Goal: Information Seeking & Learning: Learn about a topic

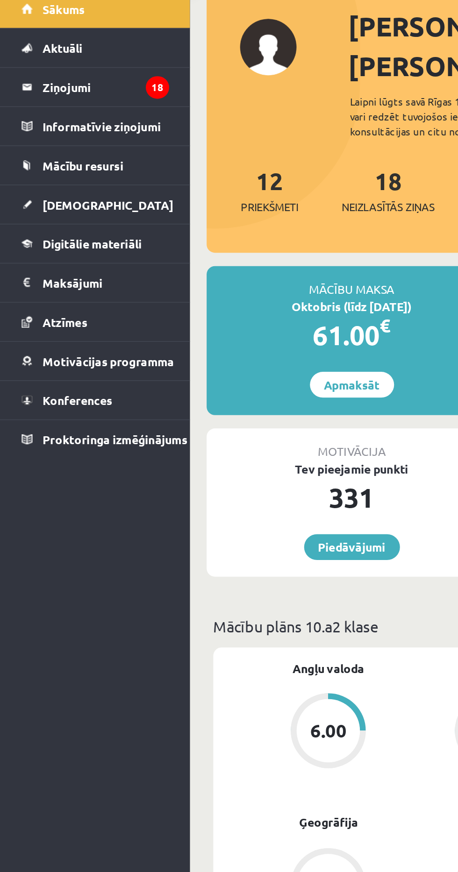
click at [14, 171] on link "[DEMOGRAPHIC_DATA]" at bounding box center [53, 170] width 83 height 21
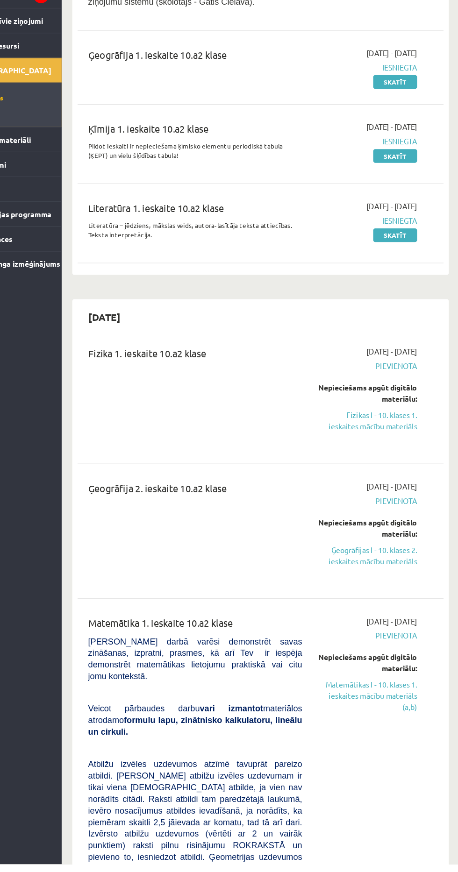
scroll to position [252, 0]
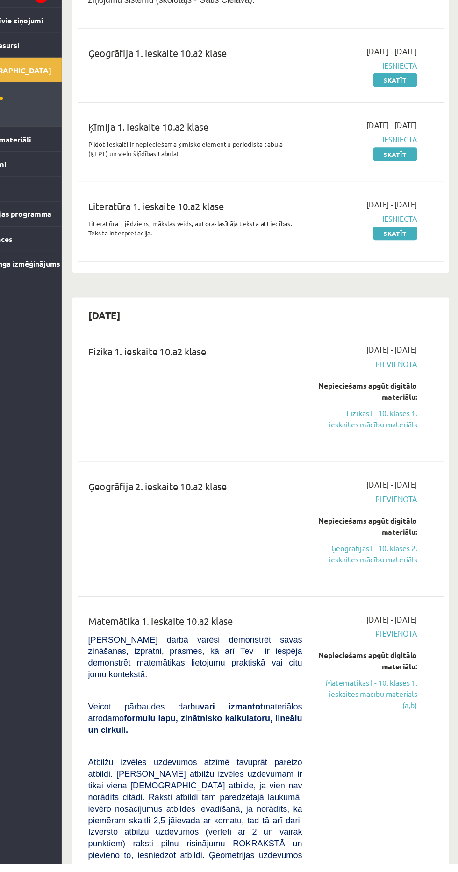
click at [393, 474] on link "Fizikas I - 10. klases 1. ieskaites mācību materiāls" at bounding box center [376, 479] width 87 height 20
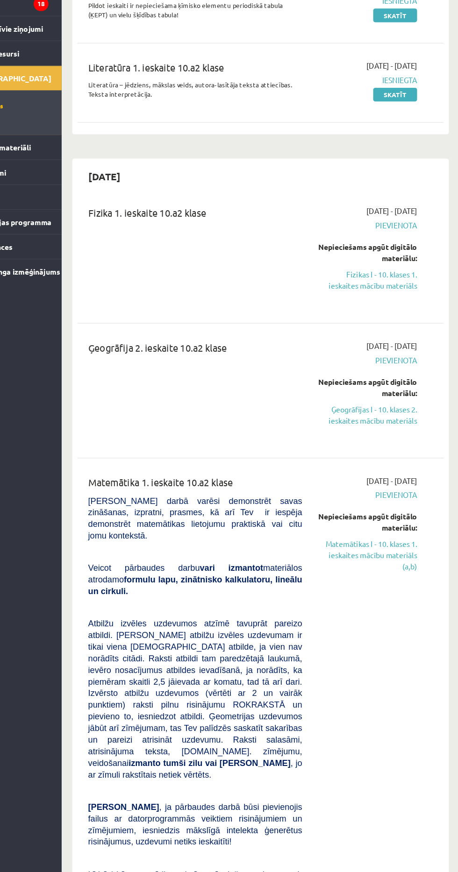
scroll to position [382, 0]
click at [389, 342] on link "Fizikas I - 10. klases 1. ieskaites mācību materiāls" at bounding box center [376, 348] width 87 height 20
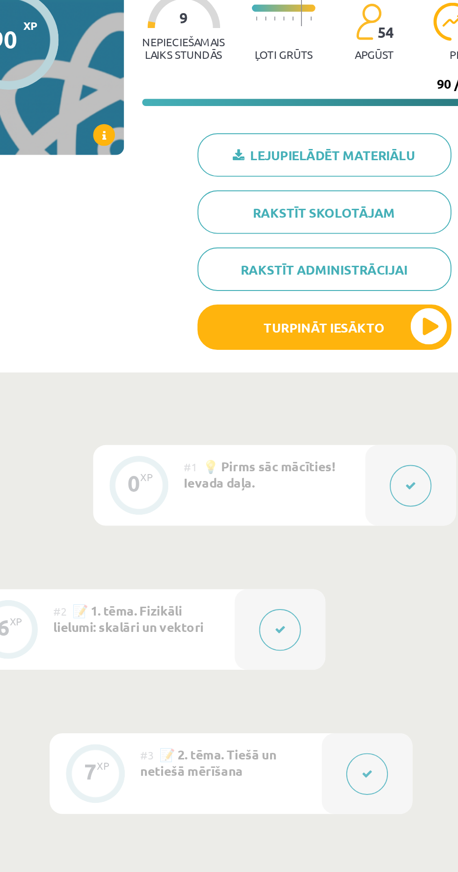
scroll to position [6, 0]
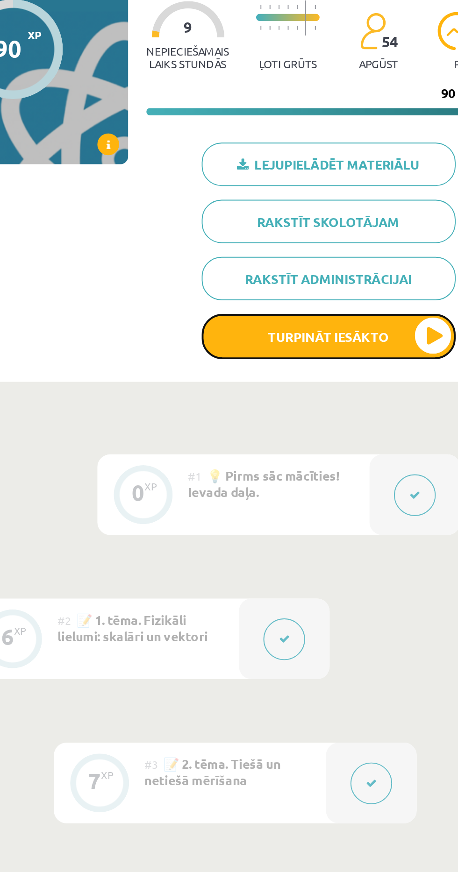
click at [380, 276] on button "Turpināt iesākto" at bounding box center [352, 273] width 131 height 23
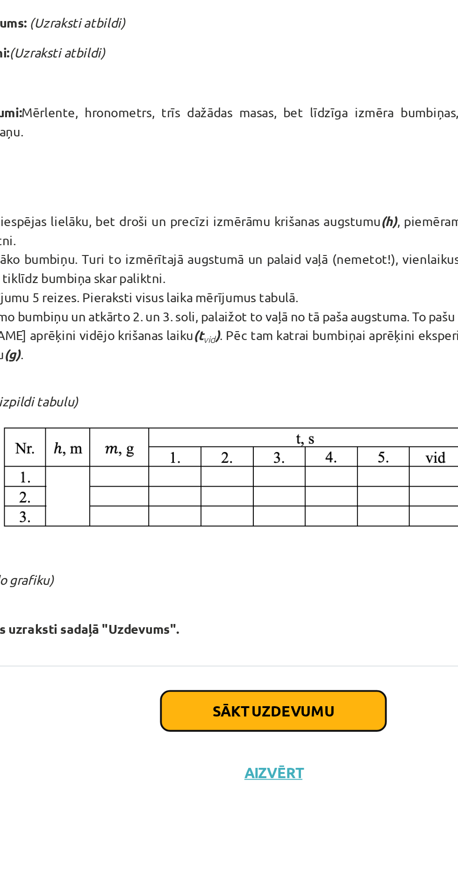
click at [253, 756] on button "Sākt uzdevumu" at bounding box center [229, 766] width 116 height 21
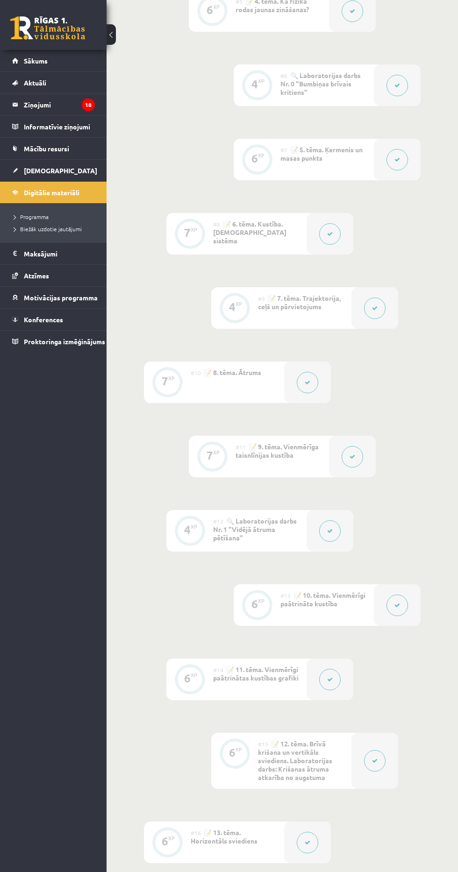
scroll to position [961, 0]
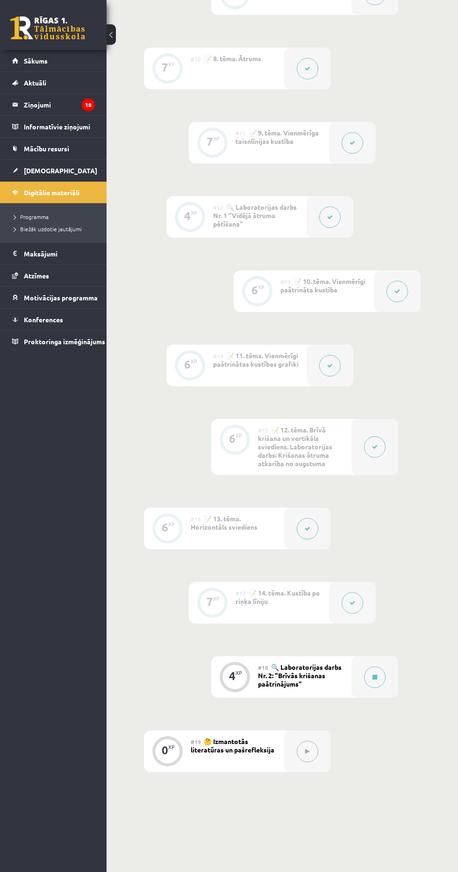
click at [374, 676] on icon at bounding box center [374, 677] width 5 height 6
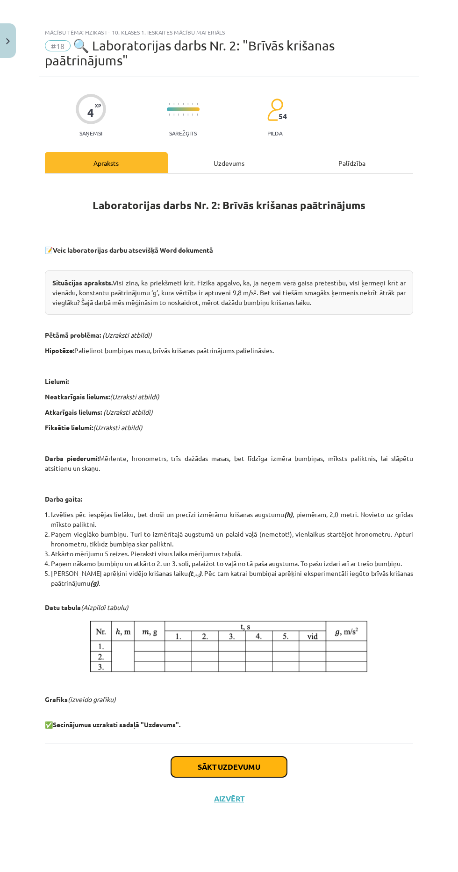
click at [250, 756] on button "Sākt uzdevumu" at bounding box center [229, 766] width 116 height 21
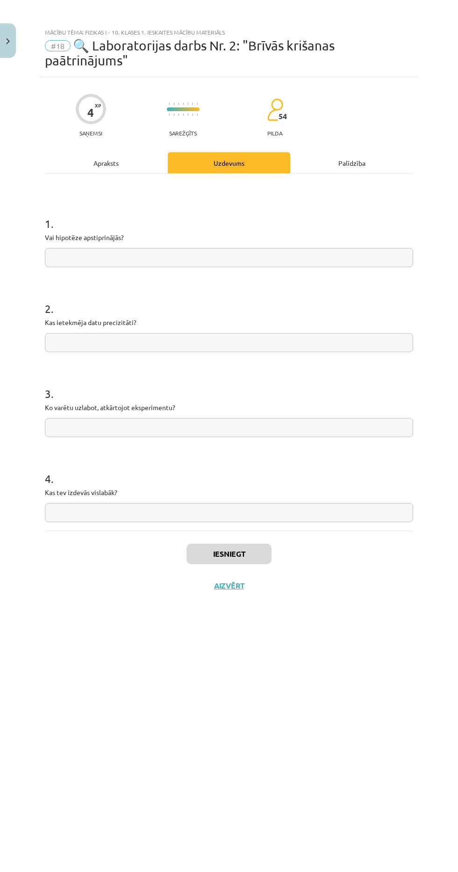
click at [348, 257] on input "text" at bounding box center [229, 257] width 368 height 19
type input "******"
click at [237, 551] on button "Iesniegt" at bounding box center [228, 553] width 85 height 21
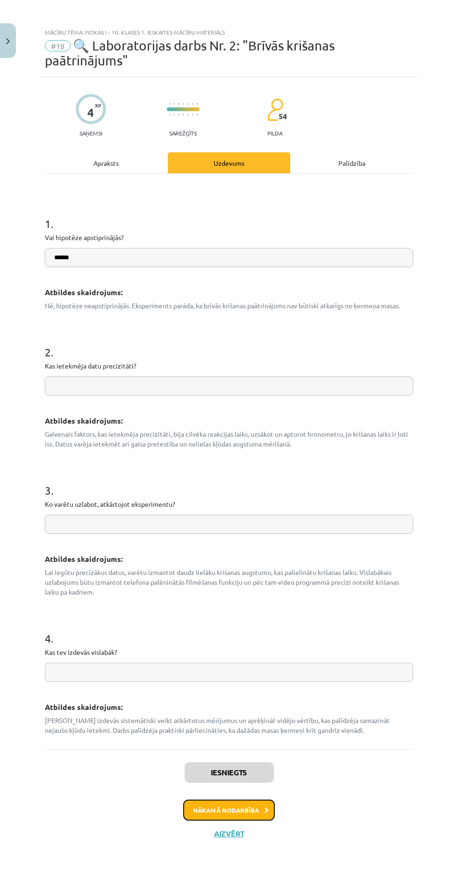
click at [242, 799] on button "Nākamā nodarbība" at bounding box center [229, 809] width 92 height 21
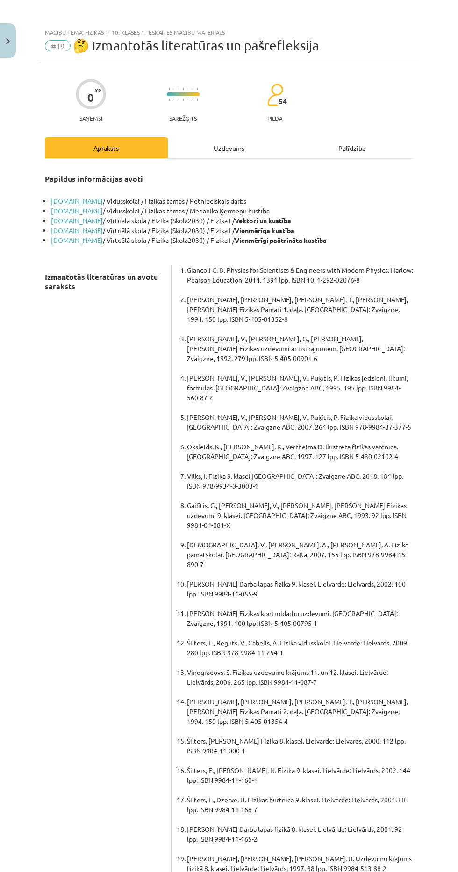
scroll to position [23, 0]
click at [93, 23] on div "Mācību tēma: Fizikas i - 10. klases 1. ieskaites mācību materiāls #19 🤔 Izmanto…" at bounding box center [228, 42] width 379 height 39
click at [94, 23] on div "Mācību tēma: Fizikas i - 10. klases 1. ieskaites mācību materiāls #19 🤔 Izmanto…" at bounding box center [228, 42] width 379 height 39
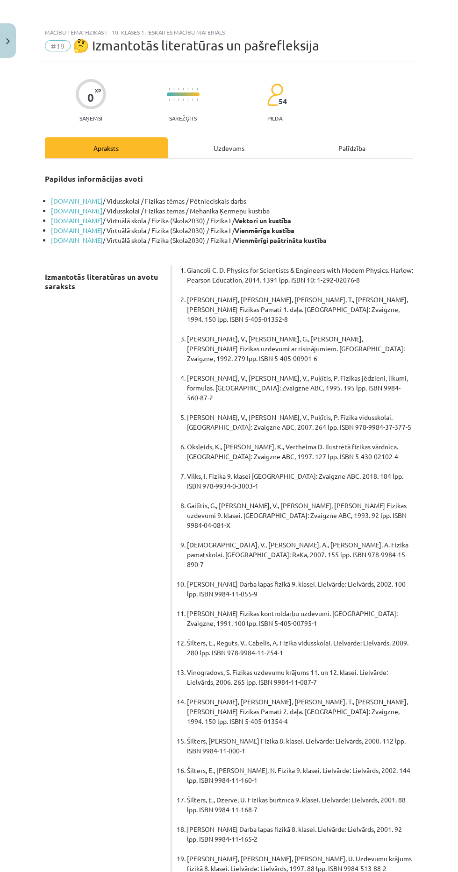
click at [94, 23] on div "Mācību tēma: Fizikas i - 10. klases 1. ieskaites mācību materiāls #19 🤔 Izmanto…" at bounding box center [228, 42] width 379 height 39
click at [95, 23] on div "Mācību tēma: Fizikas i - 10. klases 1. ieskaites mācību materiāls #19 🤔 Izmanto…" at bounding box center [228, 42] width 379 height 39
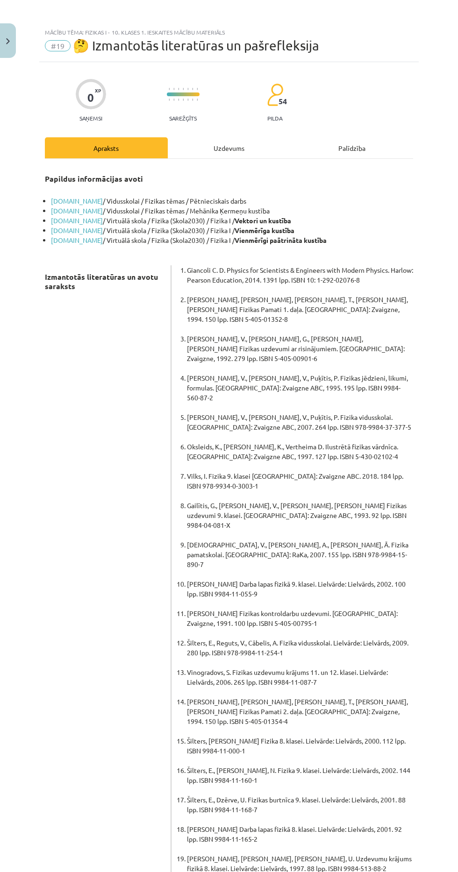
click at [96, 23] on div "Mācību tēma: Fizikas i - 10. klases 1. ieskaites mācību materiāls #19 🤔 Izmanto…" at bounding box center [228, 42] width 379 height 39
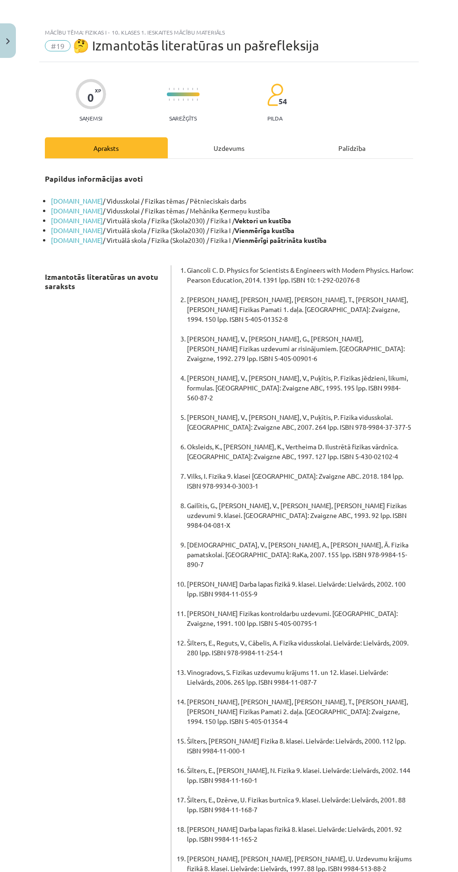
click at [96, 29] on div "Mācību tēma: Fizikas i - 10. klases 1. ieskaites mācību materiāls" at bounding box center [229, 32] width 368 height 7
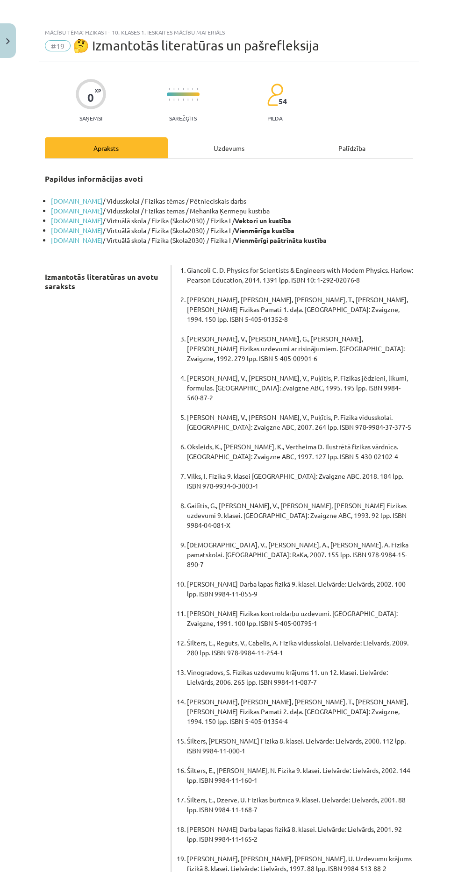
click at [96, 29] on div "Mācību tēma: Fizikas i - 10. klases 1. ieskaites mācību materiāls" at bounding box center [229, 32] width 368 height 7
click at [97, 29] on div "Mācību tēma: Fizikas i - 10. klases 1. ieskaites mācību materiāls" at bounding box center [229, 32] width 368 height 7
click at [98, 29] on div "Mācību tēma: Fizikas i - 10. klases 1. ieskaites mācību materiāls" at bounding box center [229, 32] width 368 height 7
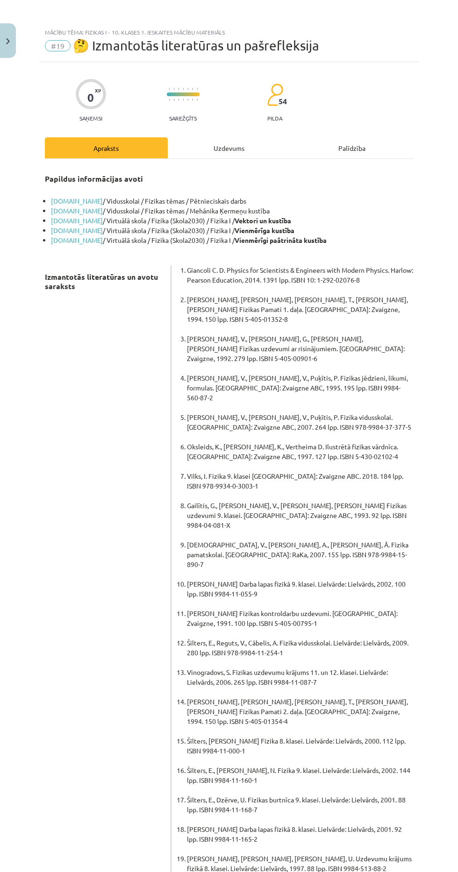
click at [98, 29] on div "Mācību tēma: Fizikas i - 10. klases 1. ieskaites mācību materiāls" at bounding box center [229, 32] width 368 height 7
click at [99, 29] on div "Mācību tēma: Fizikas i - 10. klases 1. ieskaites mācību materiāls" at bounding box center [229, 32] width 368 height 7
click at [110, 23] on div "Mācību tēma: Fizikas i - 10. klases 1. ieskaites mācību materiāls #19 🤔 Izmanto…" at bounding box center [228, 42] width 379 height 39
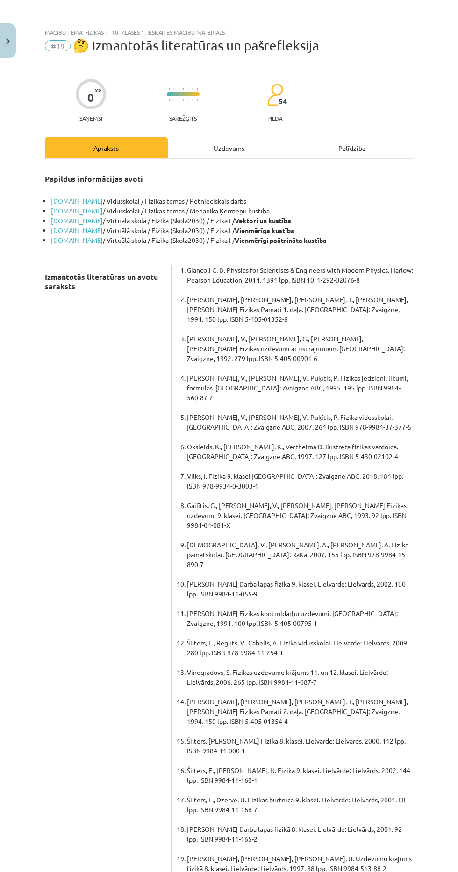
click at [109, 23] on div "Mācību tēma: Fizikas i - 10. klases 1. ieskaites mācību materiāls #19 🤔 Izmanto…" at bounding box center [228, 42] width 379 height 39
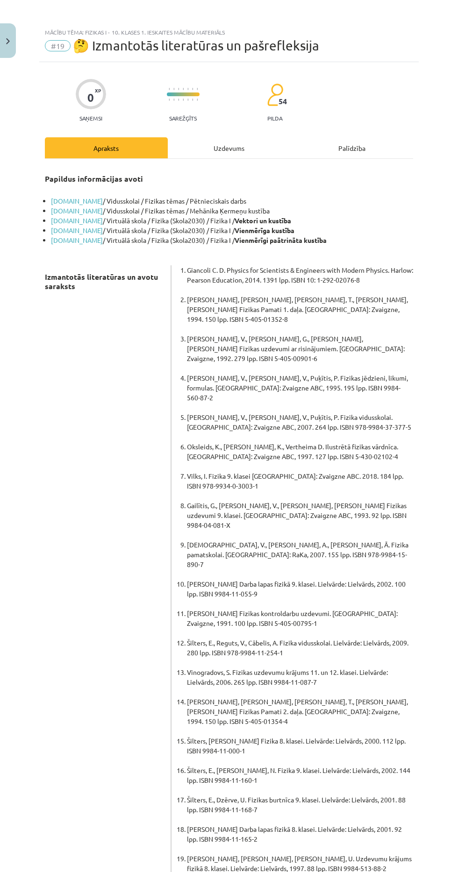
click at [109, 23] on div "Mācību tēma: Fizikas i - 10. klases 1. ieskaites mācību materiāls #19 🤔 Izmanto…" at bounding box center [228, 42] width 379 height 39
click at [159, 23] on div "Mācību tēma: Fizikas i - 10. klases 1. ieskaites mācību materiāls #19 🤔 Izmanto…" at bounding box center [228, 42] width 379 height 39
click at [123, 23] on div "Mācību tēma: Fizikas i - 10. klases 1. ieskaites mācību materiāls #19 🤔 Izmanto…" at bounding box center [228, 42] width 379 height 39
click at [119, 29] on div "Mācību tēma: Fizikas i - 10. klases 1. ieskaites mācību materiāls" at bounding box center [229, 32] width 368 height 7
click at [102, 29] on div "Mācību tēma: Fizikas i - 10. klases 1. ieskaites mācību materiāls" at bounding box center [229, 32] width 368 height 7
